Goal: Information Seeking & Learning: Check status

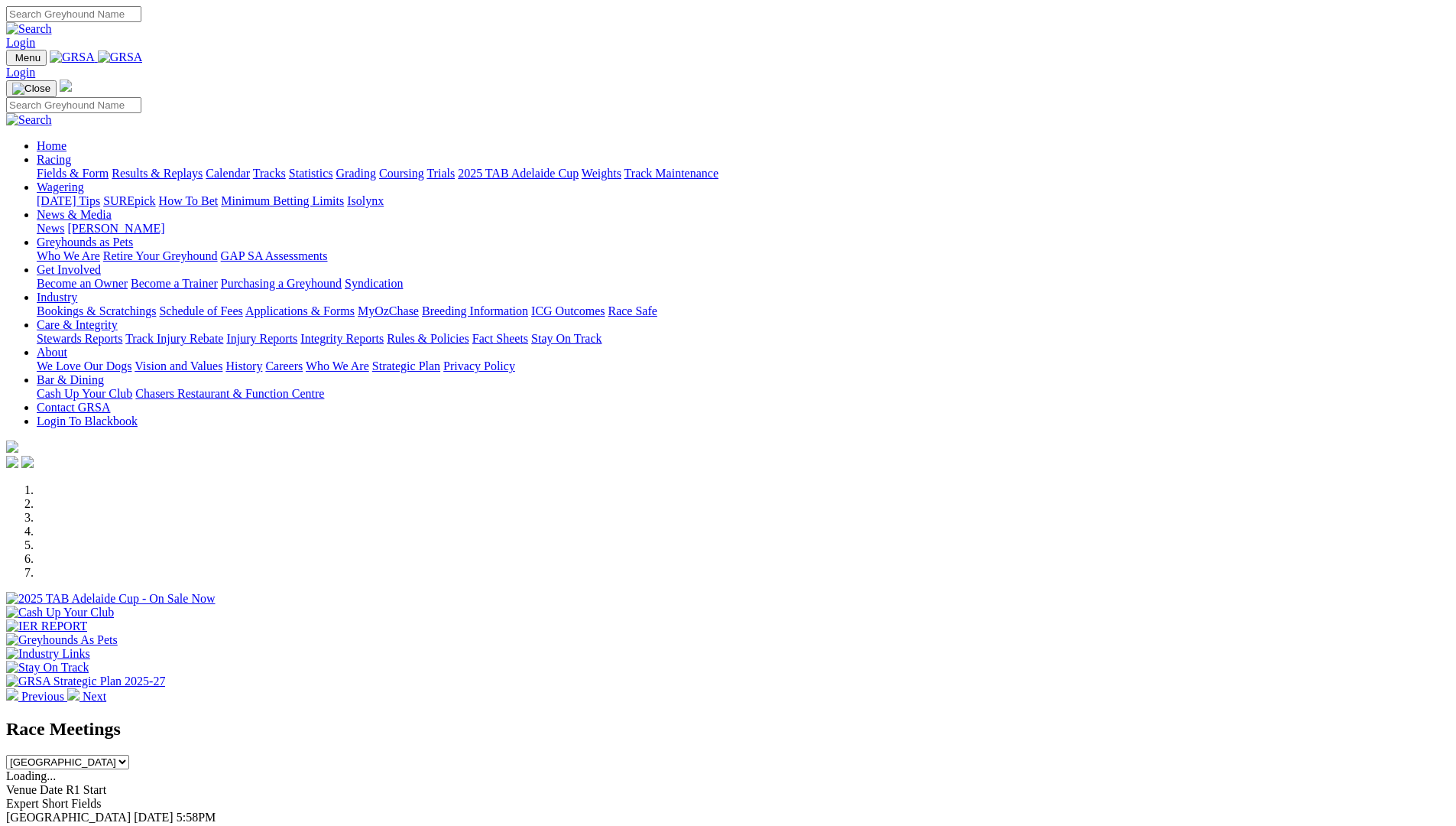
click at [202, 166] on link "Results & Replays" at bounding box center [156, 173] width 91 height 13
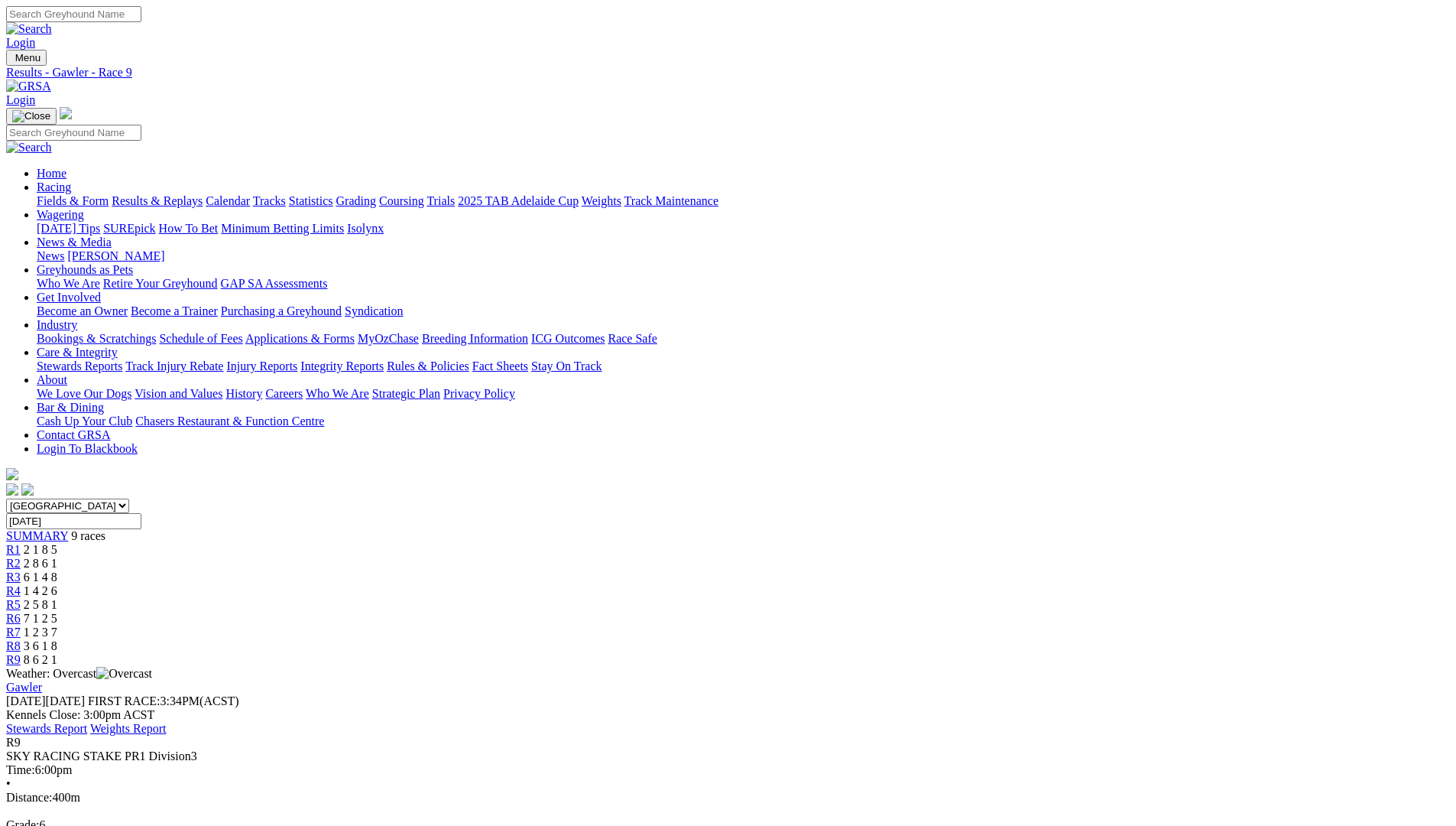
click at [1038, 639] on div "R8 3 6 1 8" at bounding box center [728, 645] width 1444 height 14
click at [1173, 652] on div "R9 8 6 2 1" at bounding box center [728, 659] width 1444 height 14
click at [141, 513] on input "Friday, 15 Aug 2025" at bounding box center [74, 521] width 136 height 16
type input "[DATE]"
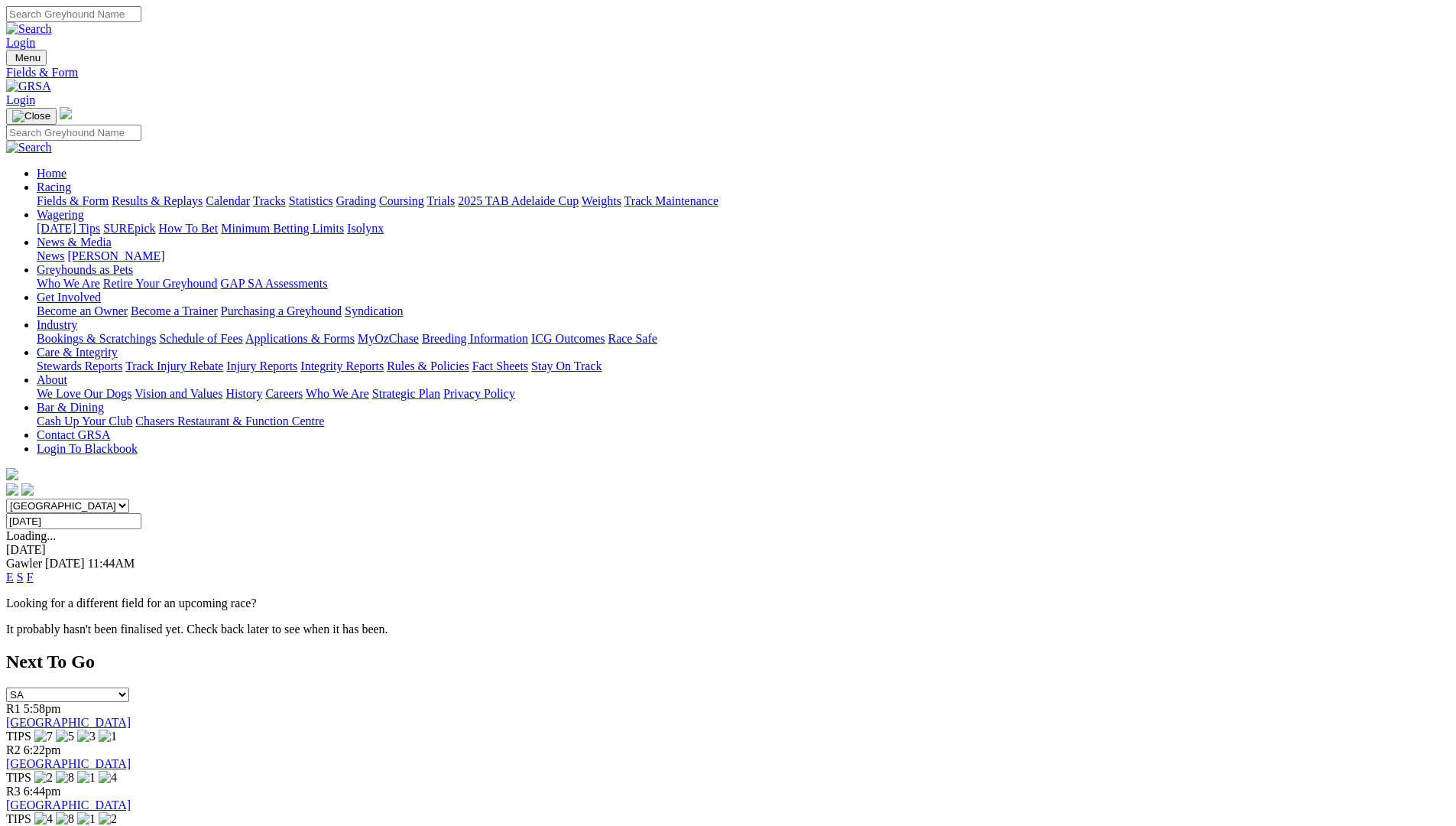
click at [14, 570] on link "E" at bounding box center [10, 577] width 7 height 13
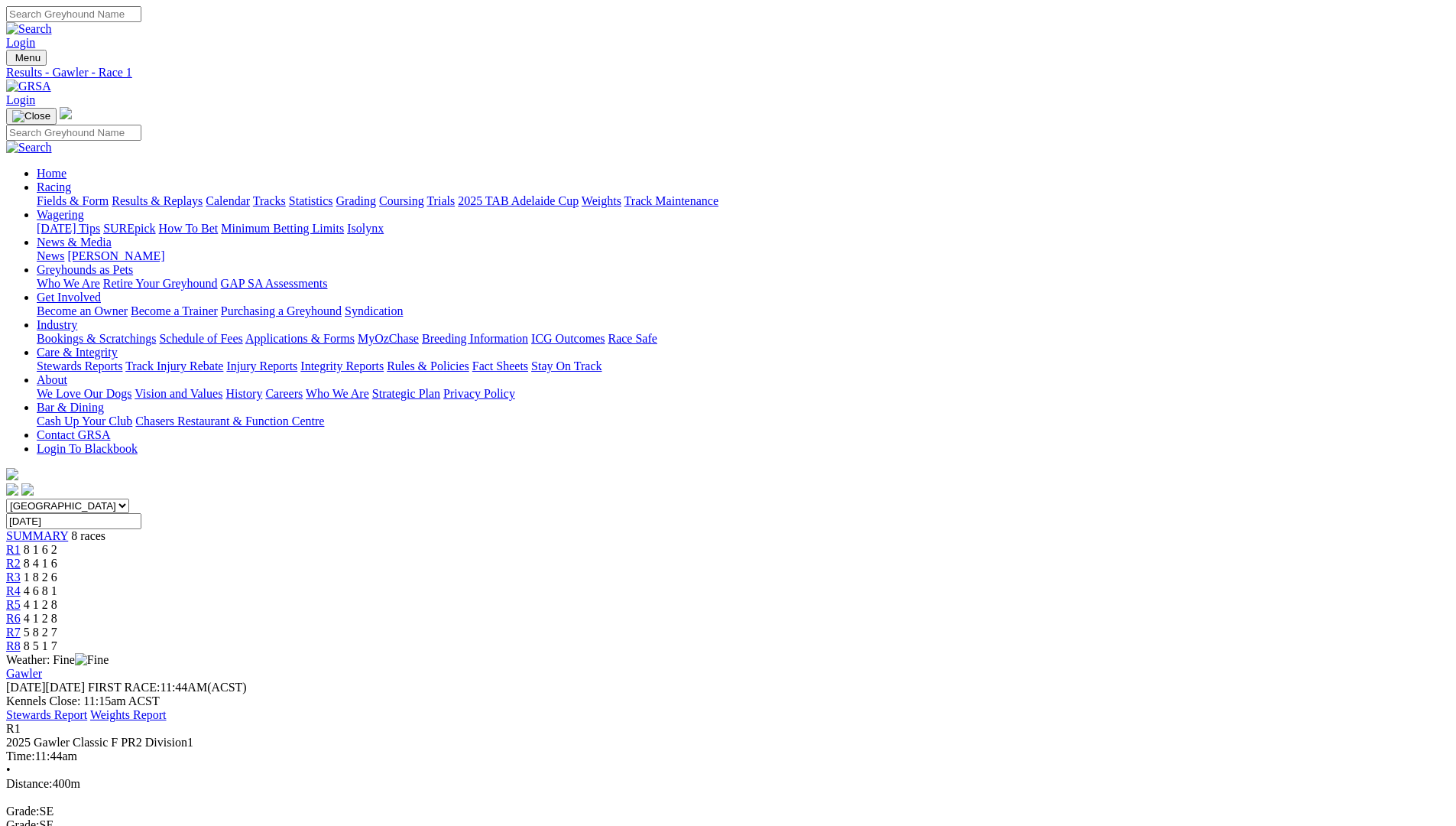
click at [21, 639] on link "R8" at bounding box center [14, 645] width 14 height 13
